Goal: Task Accomplishment & Management: Complete application form

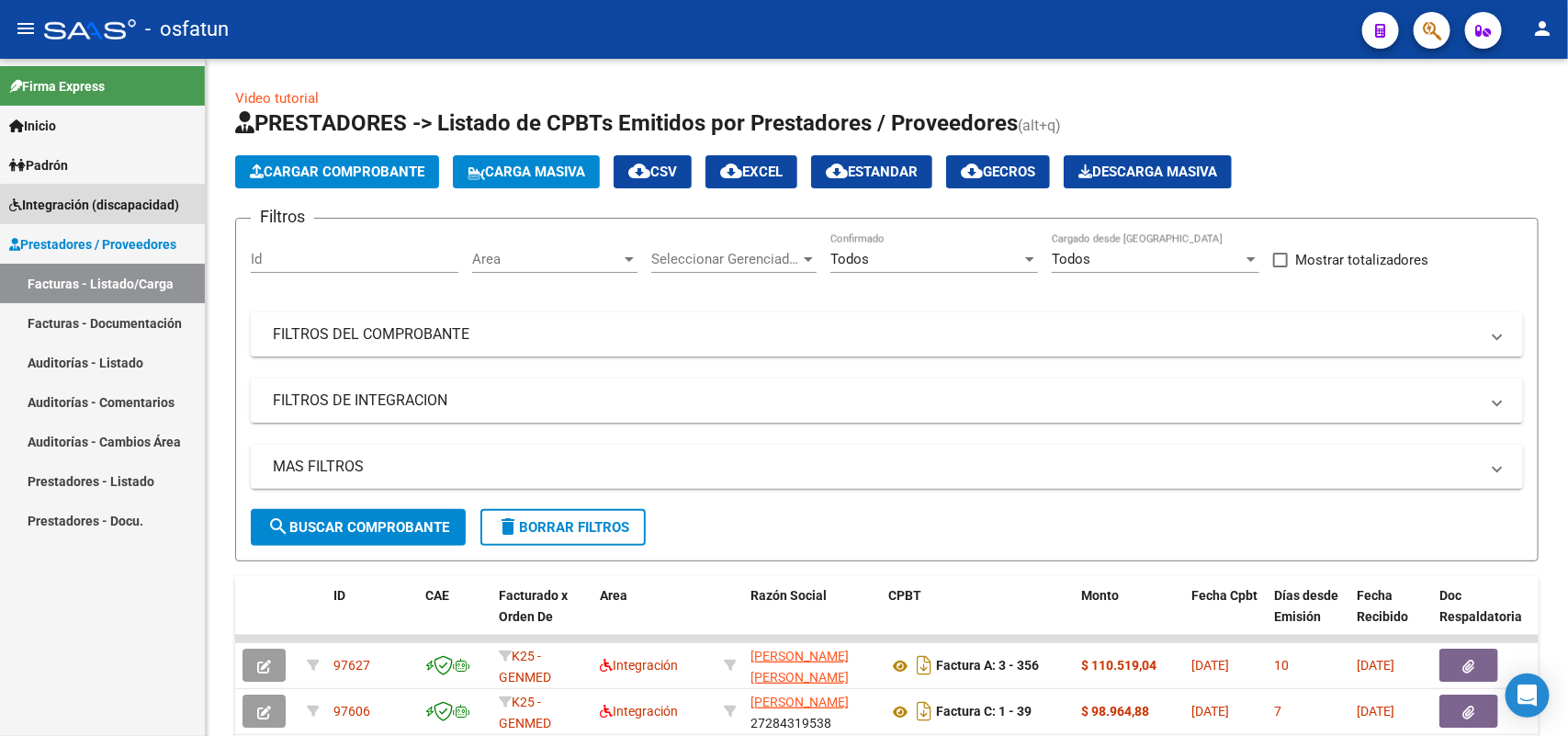
click at [118, 213] on span "Integración (discapacidad)" at bounding box center [93, 204] width 170 height 20
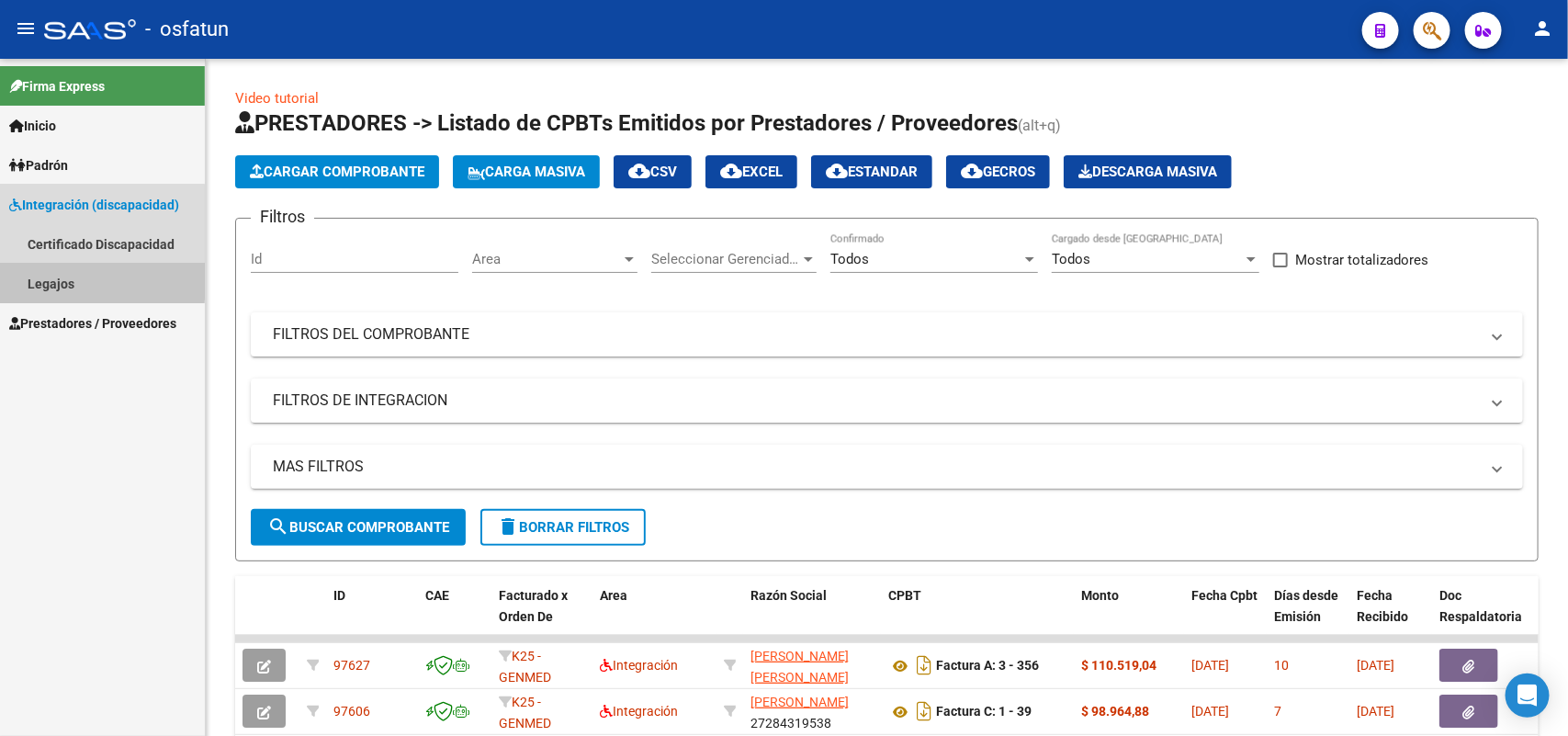
click at [61, 277] on link "Legajos" at bounding box center [102, 283] width 204 height 40
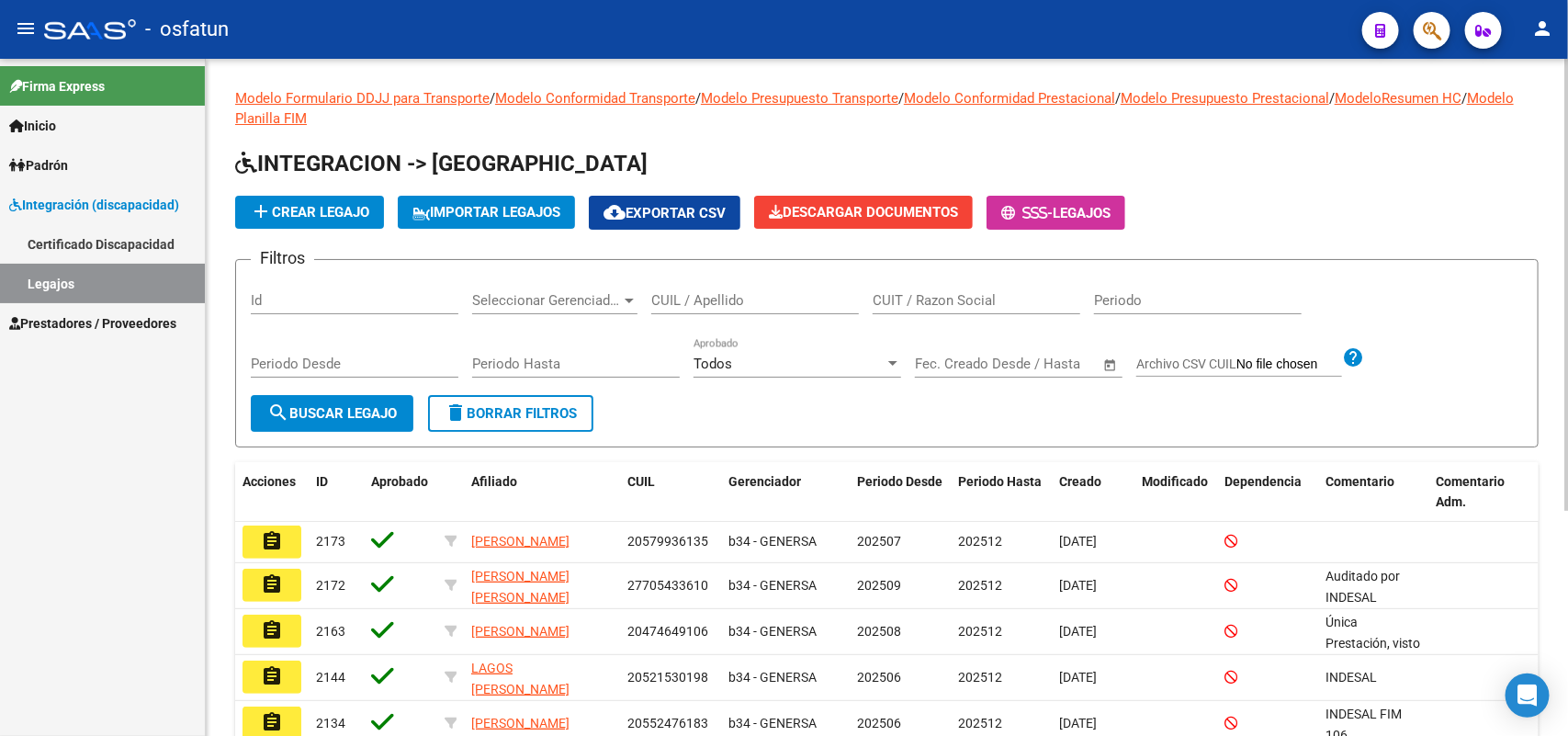
click at [695, 286] on div "CUIL / Apellido" at bounding box center [754, 294] width 207 height 40
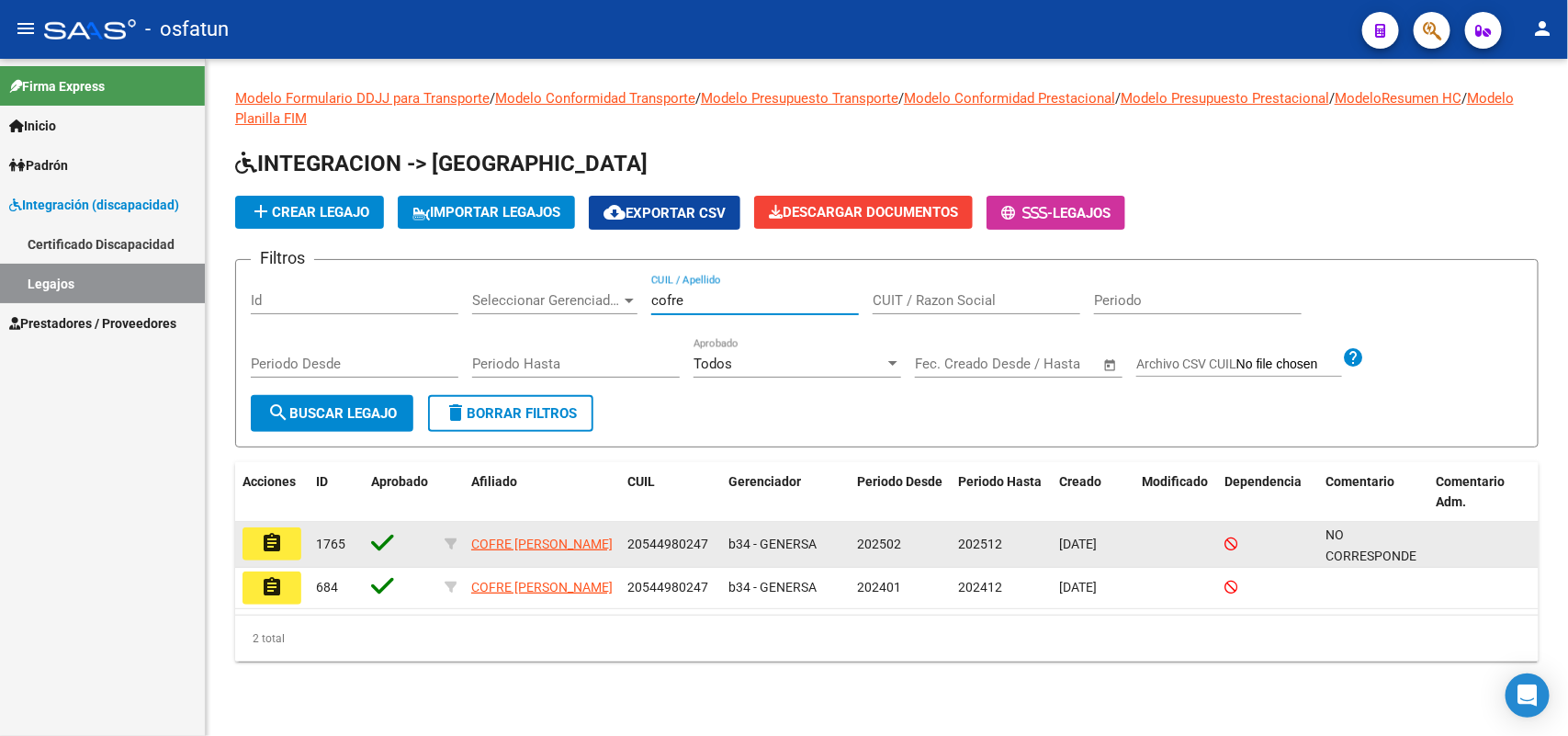
type input "cofre"
click at [280, 532] on mat-icon "assignment" at bounding box center [272, 542] width 22 height 22
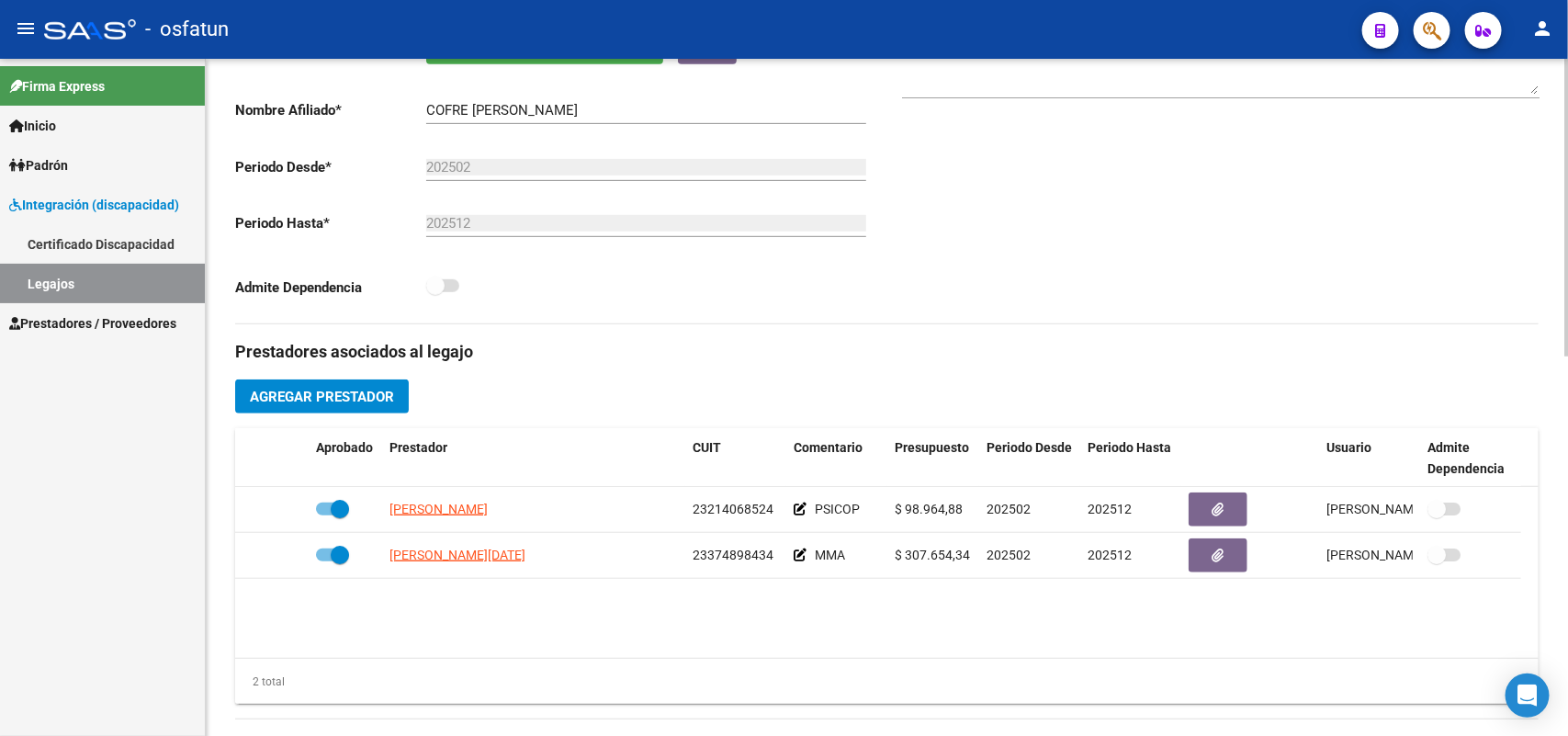
scroll to position [460, 0]
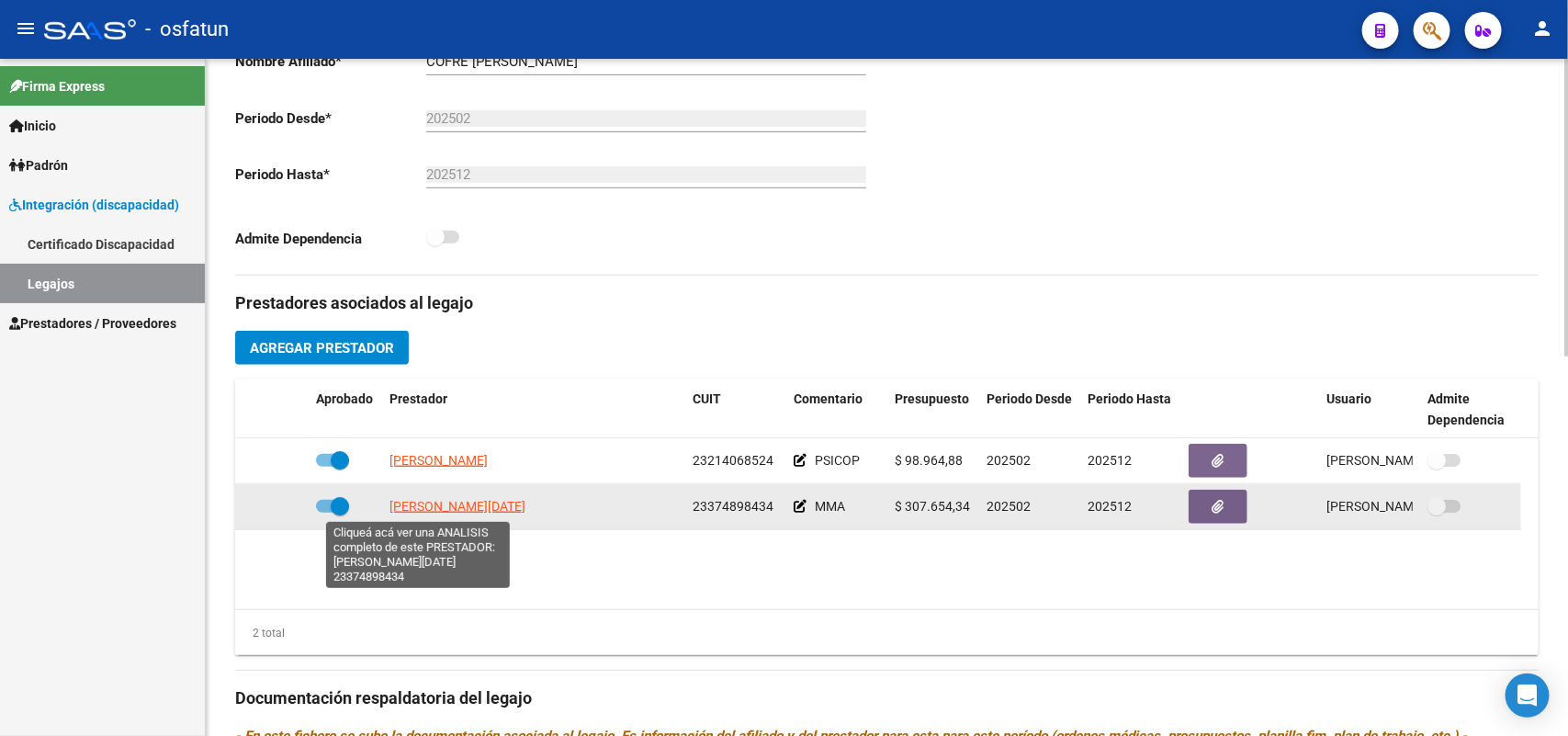
click at [420, 507] on span "[PERSON_NAME][DATE]" at bounding box center [457, 505] width 136 height 15
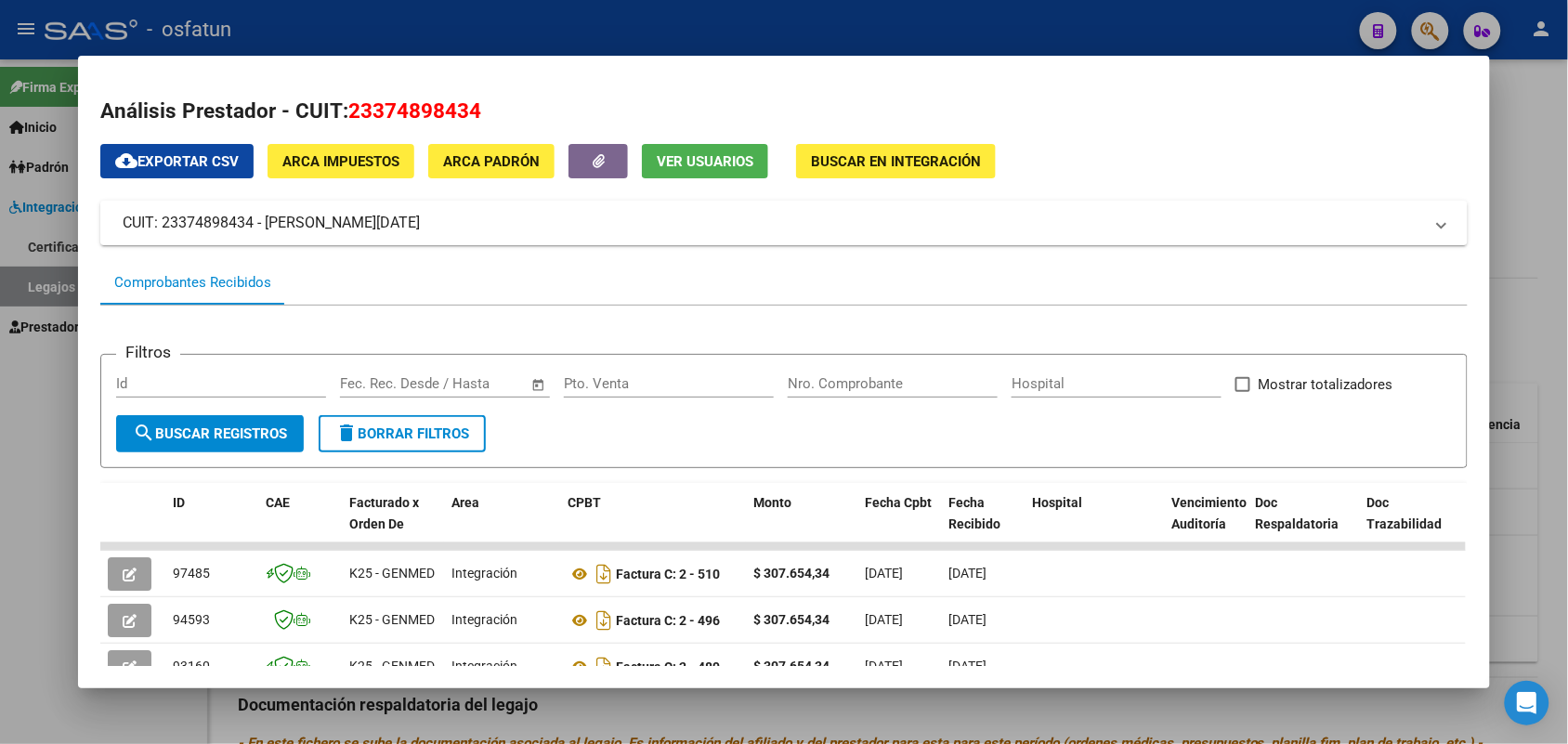
click at [1535, 145] on div at bounding box center [784, 372] width 1568 height 744
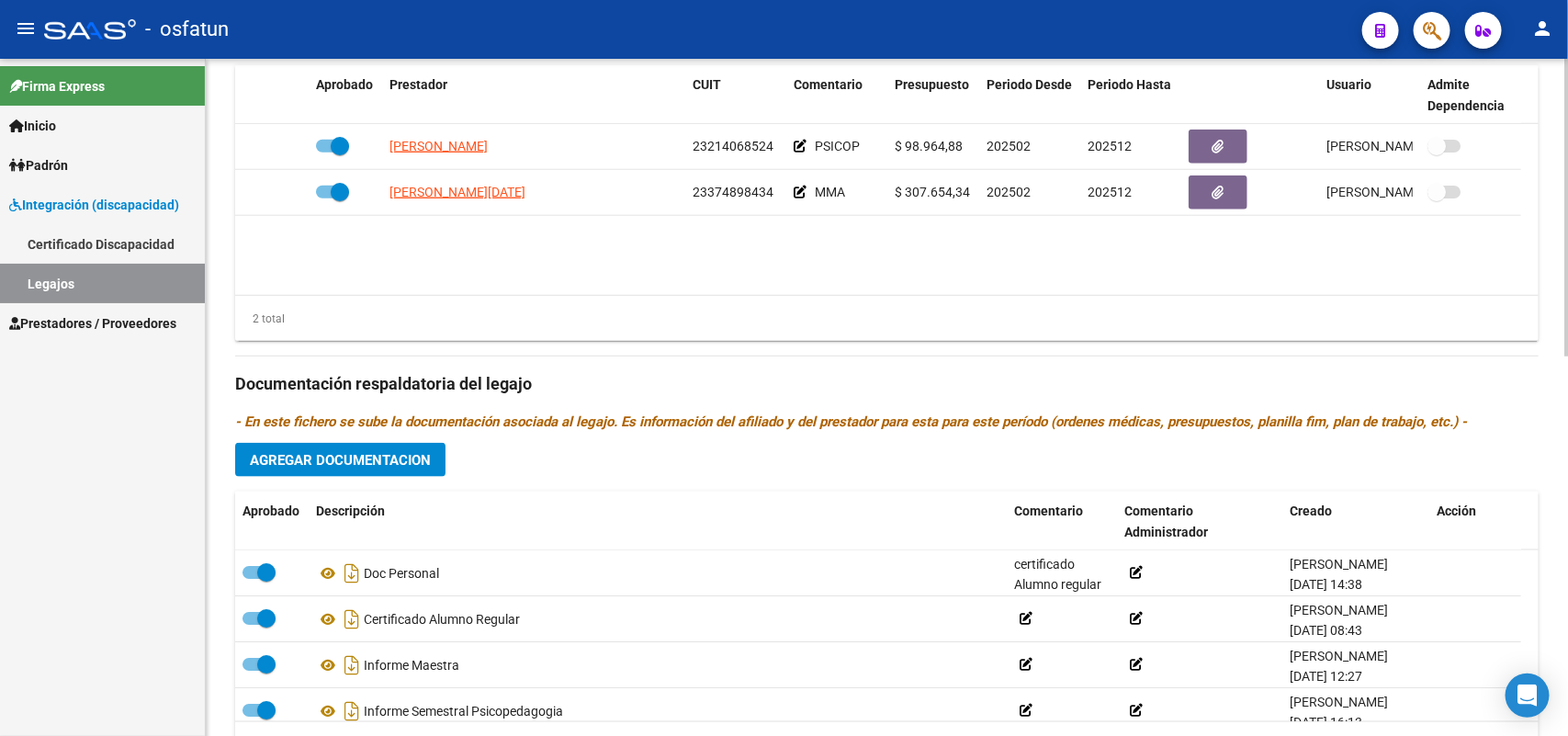
scroll to position [632, 0]
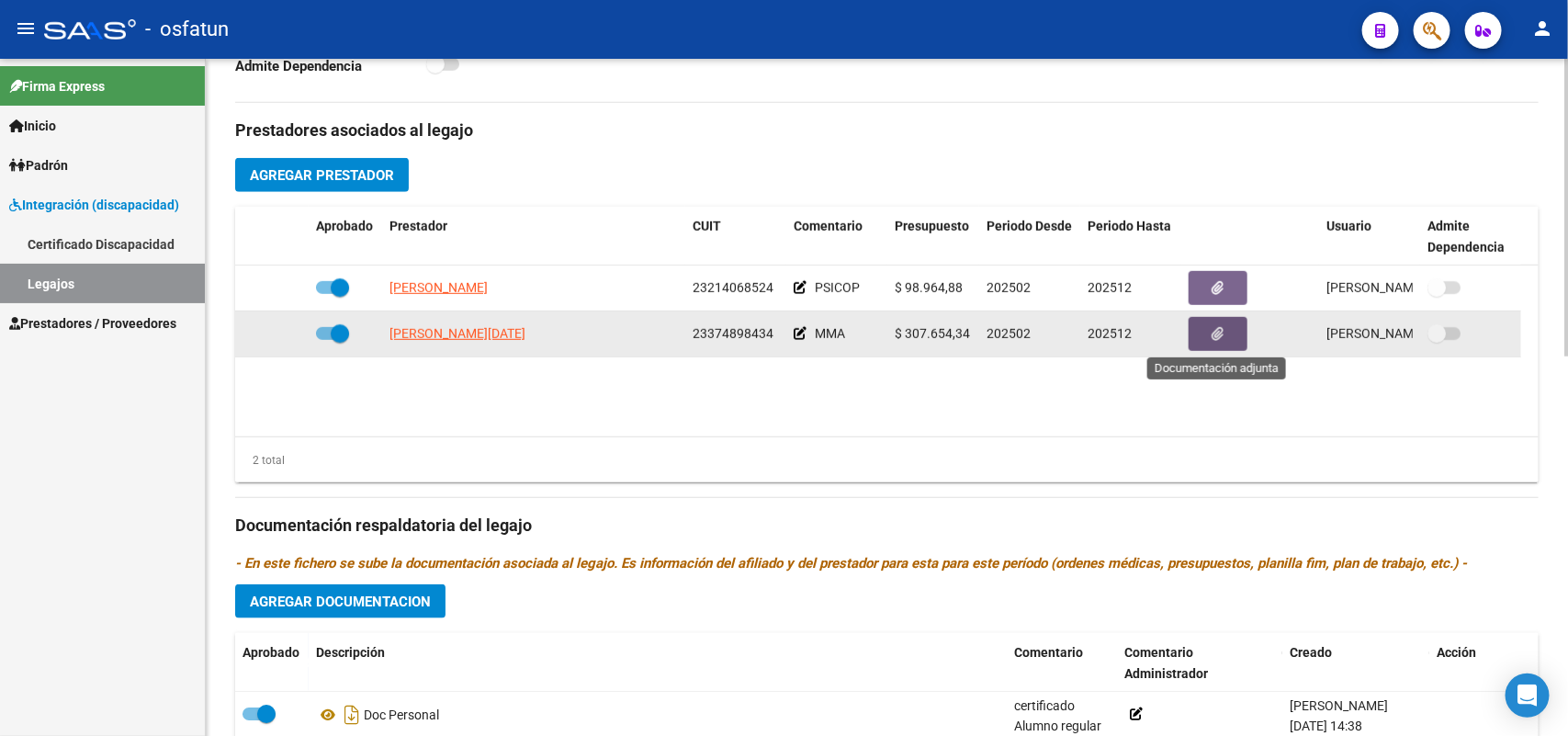
click at [1213, 327] on icon "button" at bounding box center [1219, 334] width 12 height 14
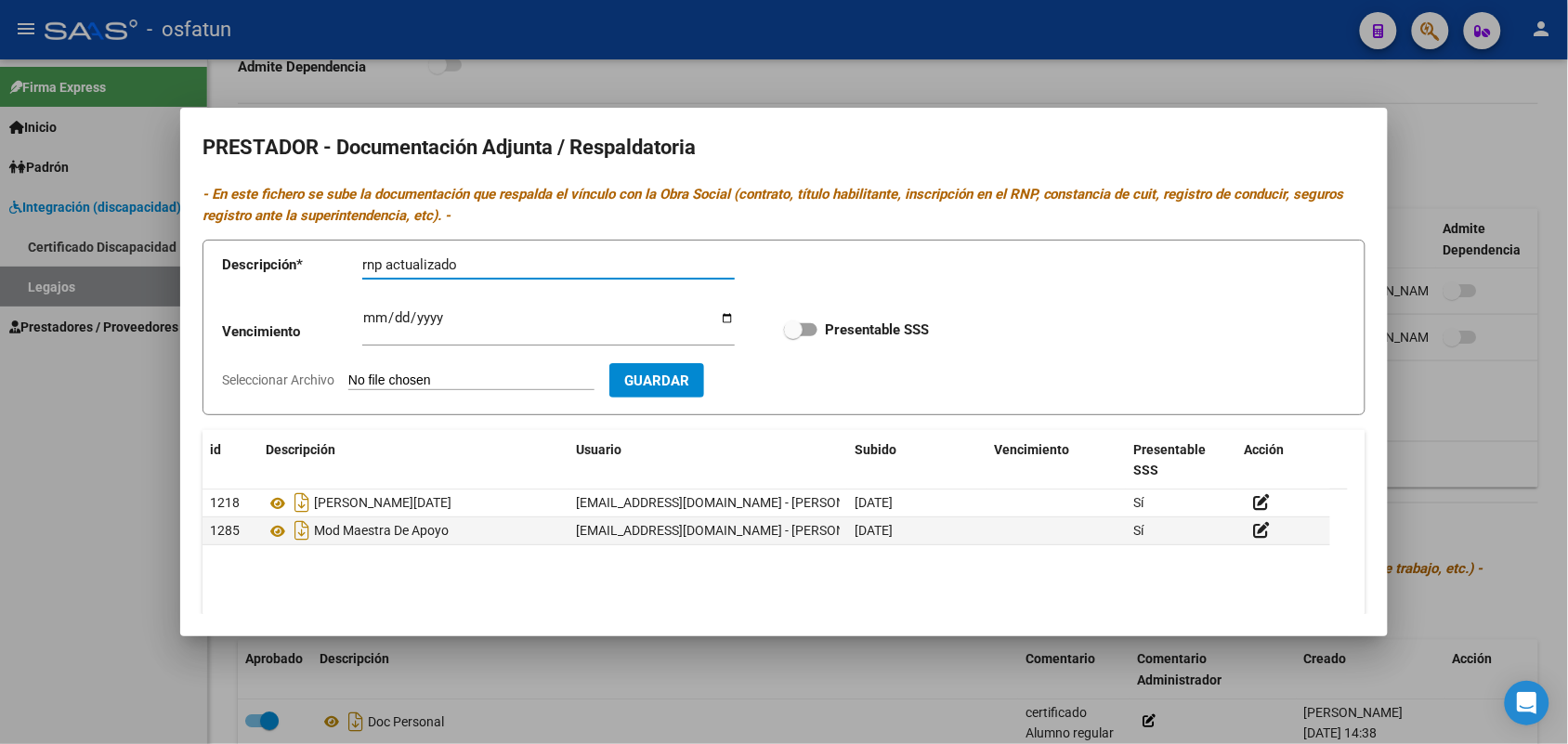
drag, startPoint x: 388, startPoint y: 263, endPoint x: 280, endPoint y: 254, distance: 108.4
click at [271, 258] on app-form-text-field "Descripción * rnp actualizado Descripción" at bounding box center [492, 268] width 539 height 56
type input "RNP actualizado"
click at [418, 376] on input "Seleccionar Archivo" at bounding box center [471, 381] width 246 height 18
type input "C:\fakepath\432950 [PERSON_NAME].pdf"
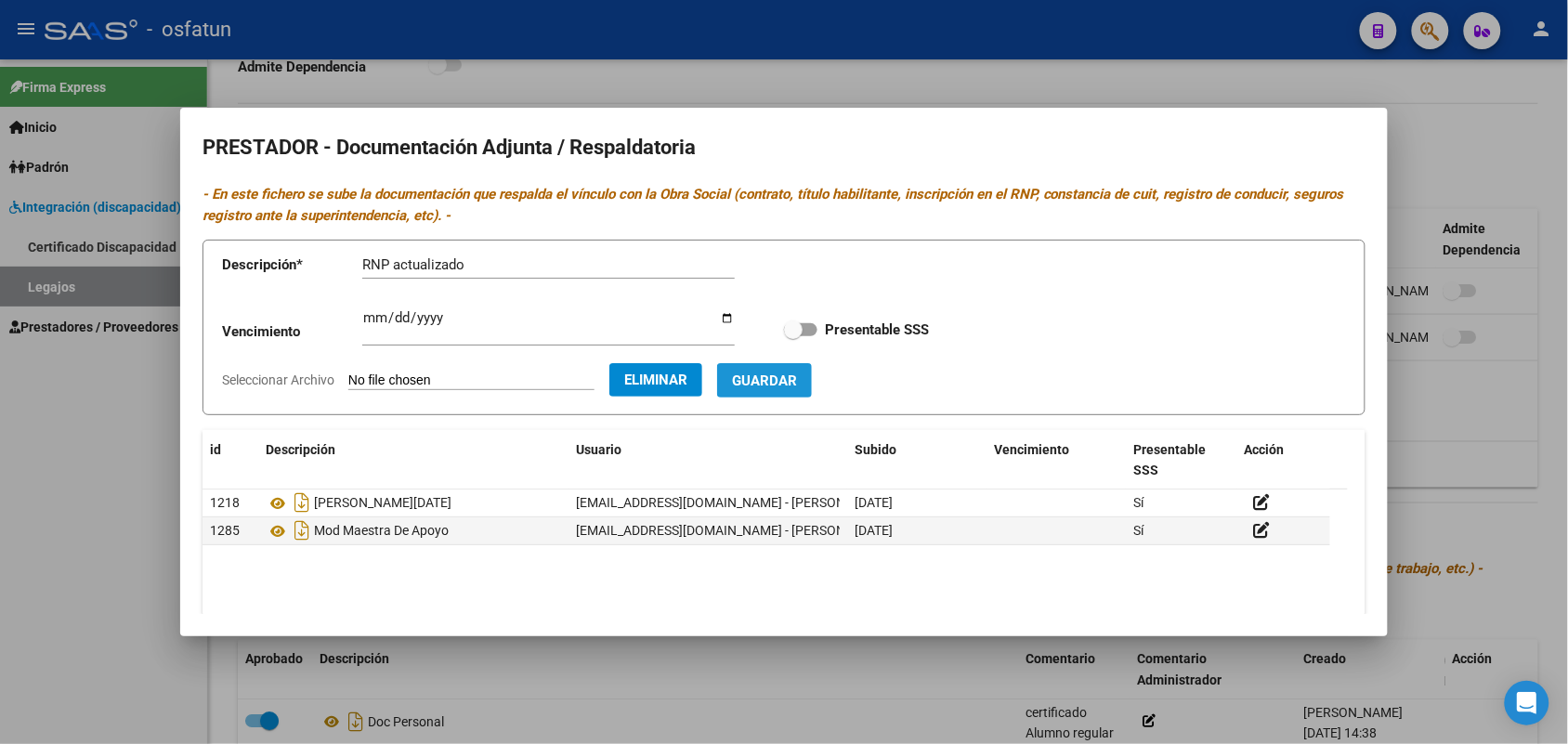
click at [797, 372] on span "Guardar" at bounding box center [765, 380] width 65 height 17
checkbox input "true"
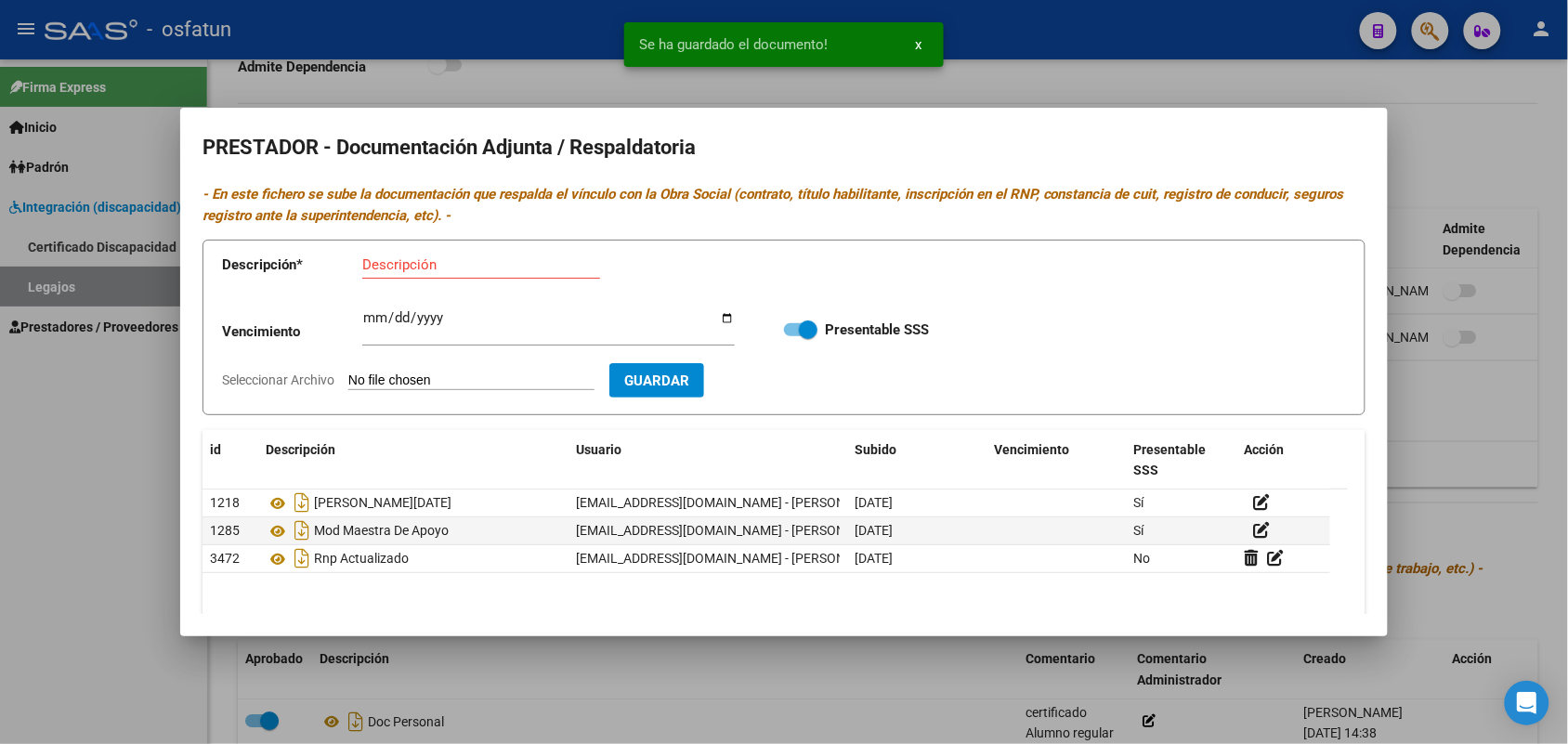
click at [1477, 125] on div at bounding box center [784, 372] width 1568 height 744
